Goal: Check status: Check status

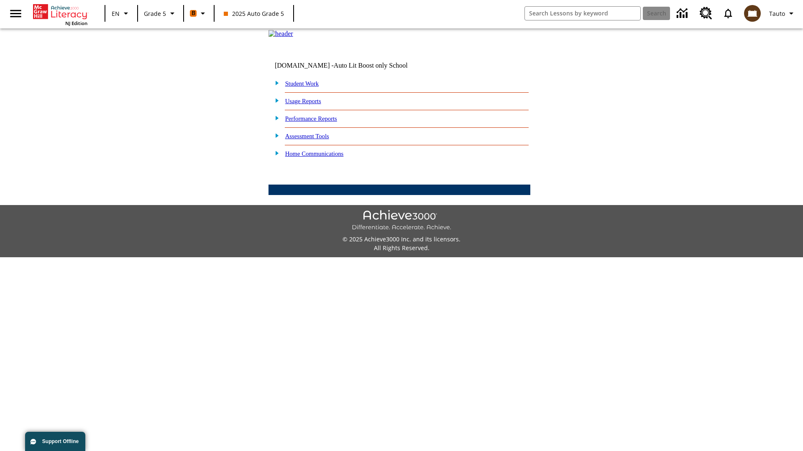
click at [320, 122] on link "Performance Reports" at bounding box center [311, 118] width 52 height 7
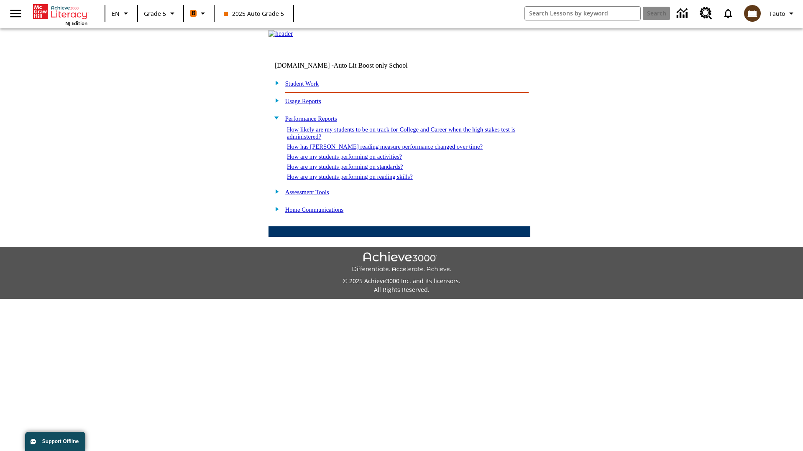
click at [354, 170] on link "How are my students performing on standards?" at bounding box center [345, 166] width 116 height 7
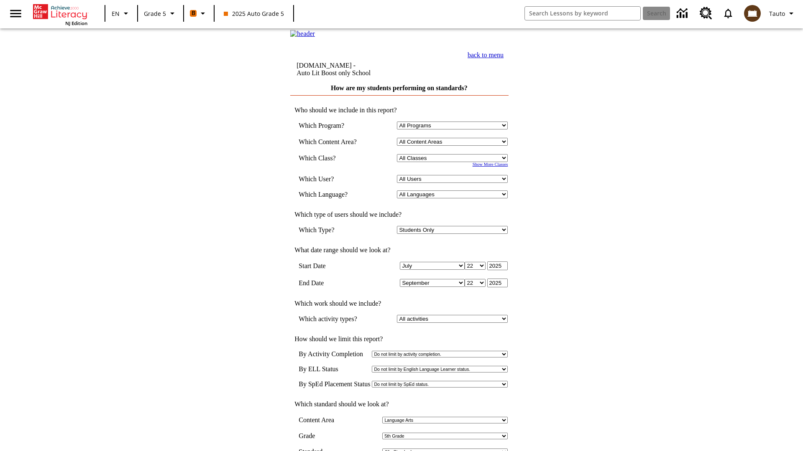
select select "11133131"
select select "21437107"
